Goal: Navigation & Orientation: Find specific page/section

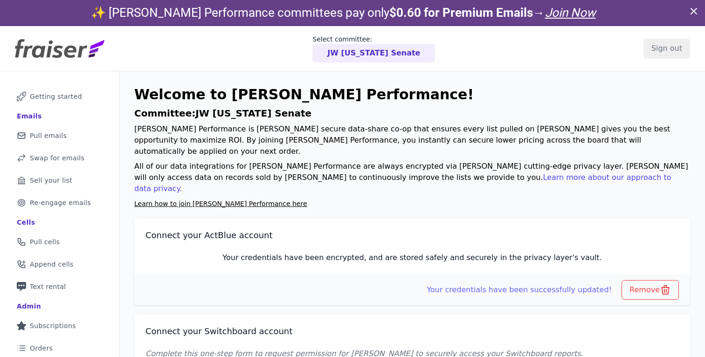
click at [694, 11] on icon at bounding box center [694, 11] width 6 height 6
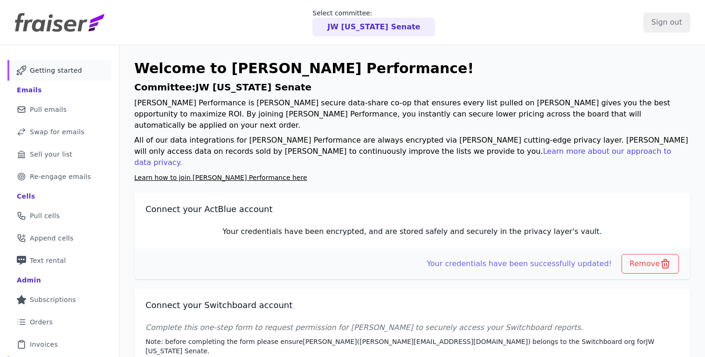
click at [64, 64] on link "Mail Icon Outline of a mail envelope Getting started" at bounding box center [59, 70] width 104 height 21
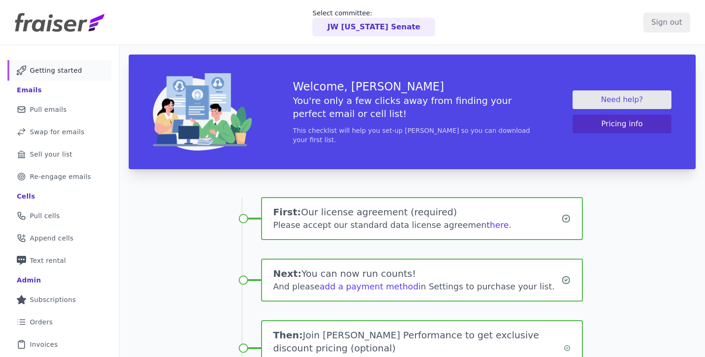
scroll to position [118, 0]
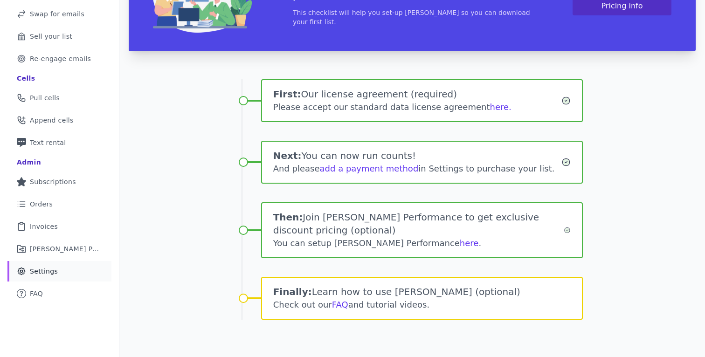
click at [70, 278] on link "Gear Icon Outline of a gear Settings" at bounding box center [59, 271] width 104 height 21
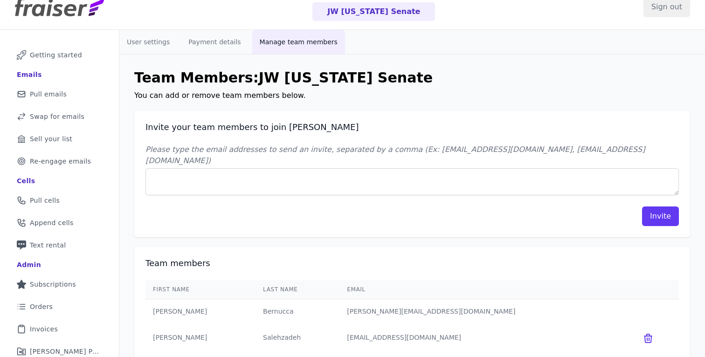
scroll to position [24, 0]
